Goal: Information Seeking & Learning: Learn about a topic

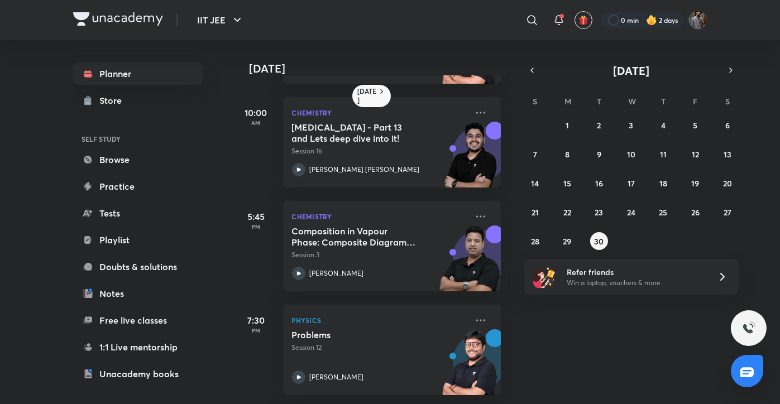
scroll to position [97, 0]
click at [475, 215] on icon at bounding box center [480, 216] width 13 height 13
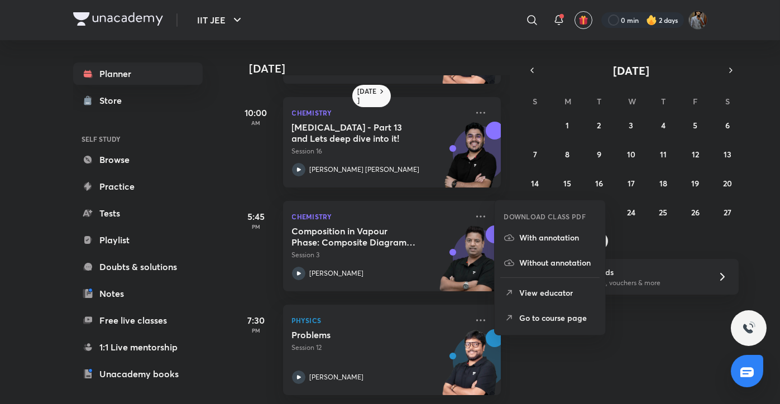
click at [524, 312] on p "Go to course page" at bounding box center [558, 318] width 77 height 12
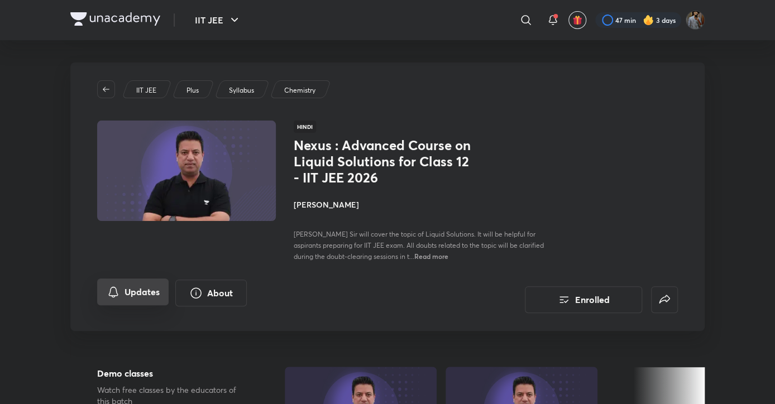
click at [121, 280] on button "Updates" at bounding box center [133, 292] width 72 height 27
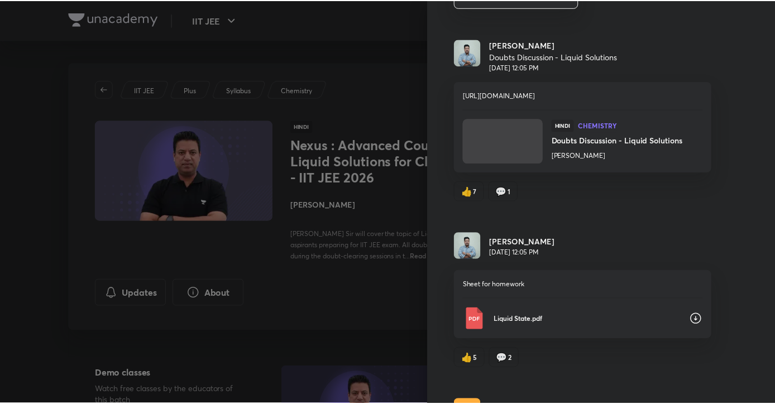
scroll to position [174, 0]
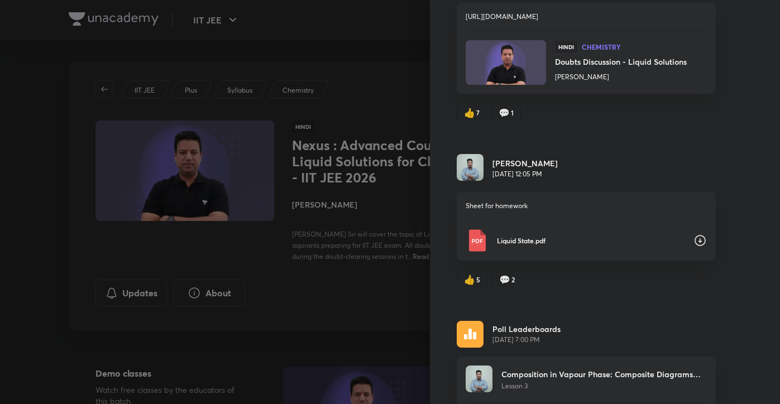
click at [695, 235] on icon at bounding box center [700, 240] width 11 height 11
click at [340, 113] on div at bounding box center [390, 202] width 780 height 404
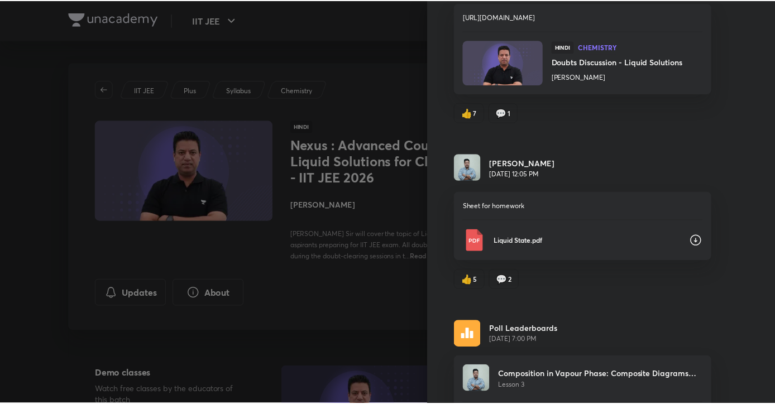
scroll to position [0, 0]
